Goal: Information Seeking & Learning: Learn about a topic

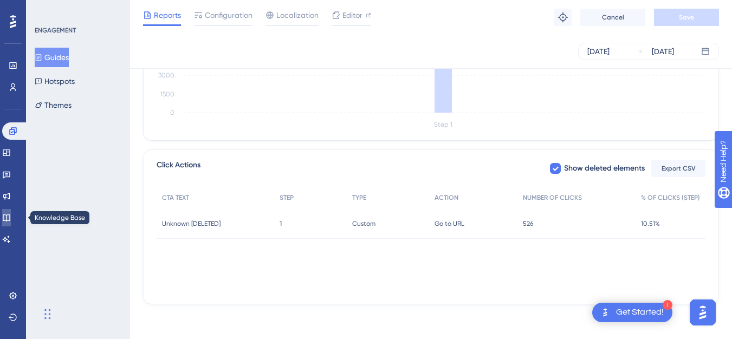
click at [10, 215] on icon at bounding box center [6, 218] width 7 height 7
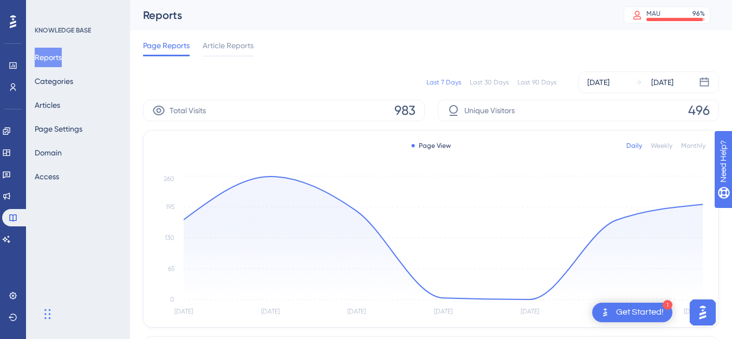
click at [62, 61] on button "Reports" at bounding box center [48, 58] width 27 height 20
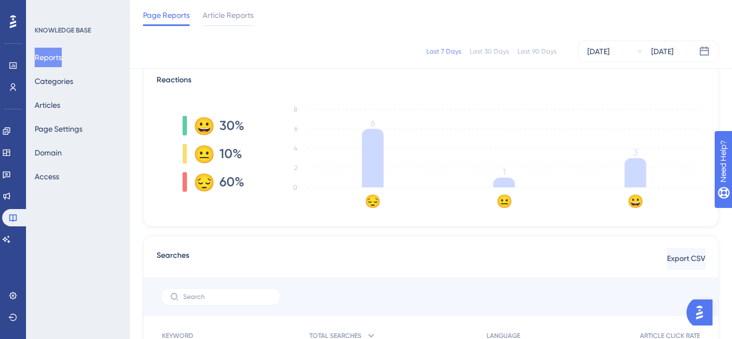
scroll to position [271, 0]
